Goal: Navigation & Orientation: Find specific page/section

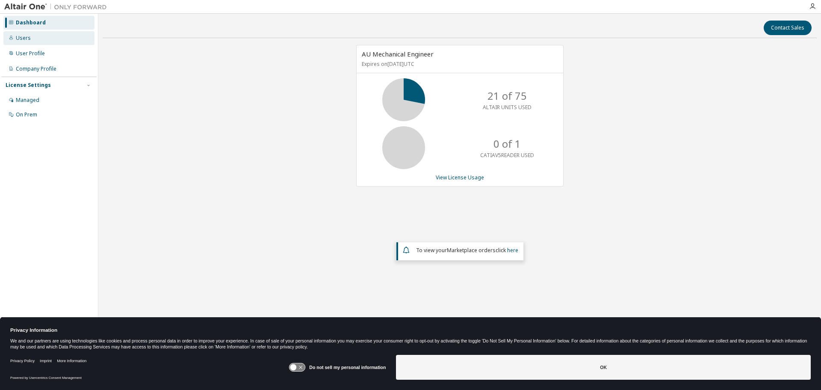
click at [26, 39] on div "Users" at bounding box center [23, 38] width 15 height 7
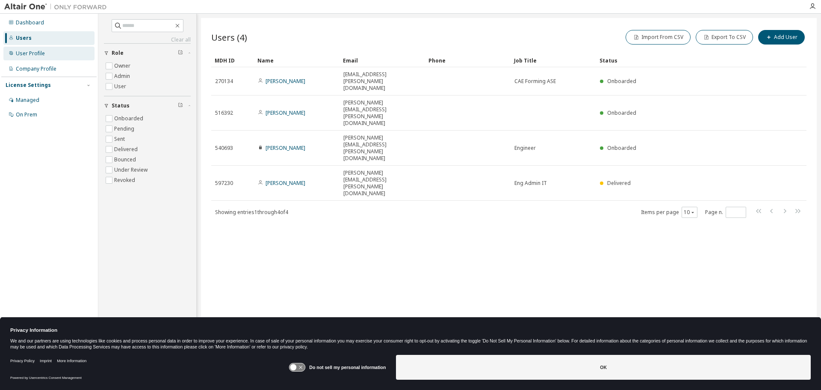
click at [27, 48] on div "User Profile" at bounding box center [48, 54] width 91 height 14
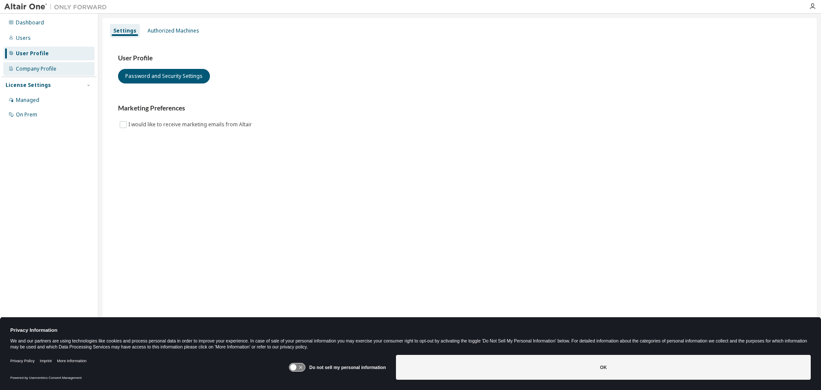
click at [33, 70] on div "Company Profile" at bounding box center [36, 68] width 41 height 7
